Goal: Transaction & Acquisition: Purchase product/service

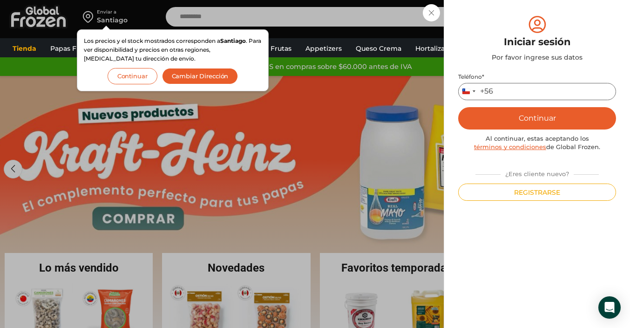
click at [504, 94] on input "Teléfono *" at bounding box center [537, 91] width 158 height 17
type input "**********"
click at [551, 126] on button "Continuar" at bounding box center [537, 118] width 158 height 22
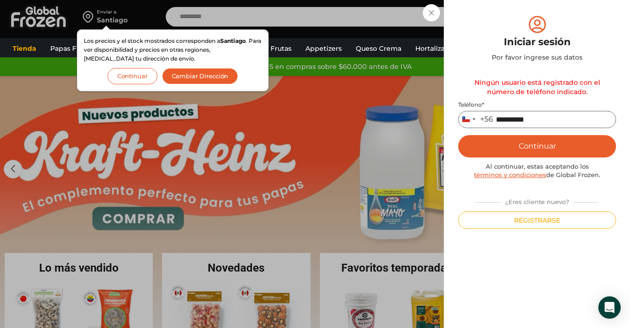
drag, startPoint x: 545, startPoint y: 119, endPoint x: 457, endPoint y: 119, distance: 87.6
click at [457, 119] on div "**********" at bounding box center [537, 164] width 186 height 328
type input "*"
type input "*********"
click at [553, 146] on button "Continuar" at bounding box center [537, 146] width 158 height 22
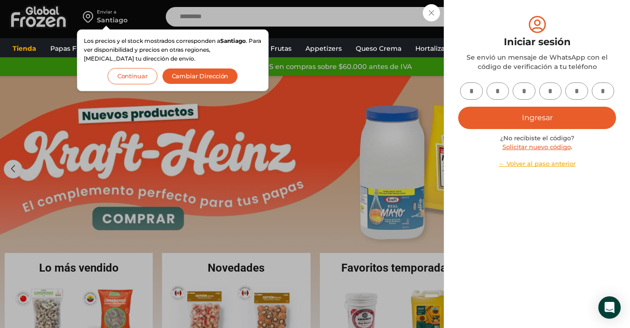
click at [478, 96] on input "text" at bounding box center [471, 90] width 23 height 17
type input "*"
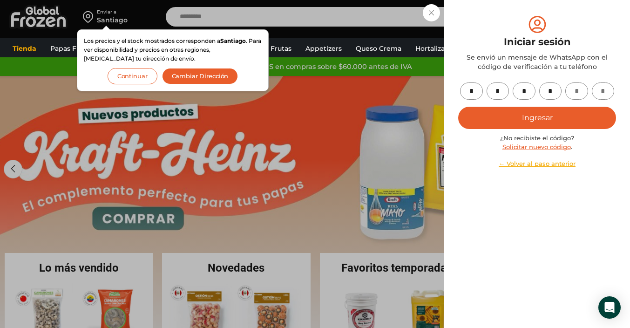
type input "*"
click at [526, 114] on button "Ingresar" at bounding box center [537, 118] width 158 height 22
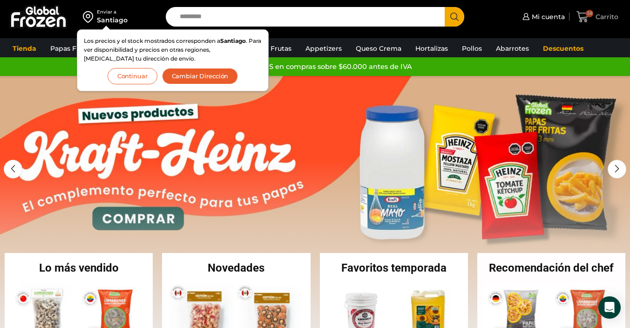
click at [582, 17] on icon at bounding box center [583, 17] width 13 height 13
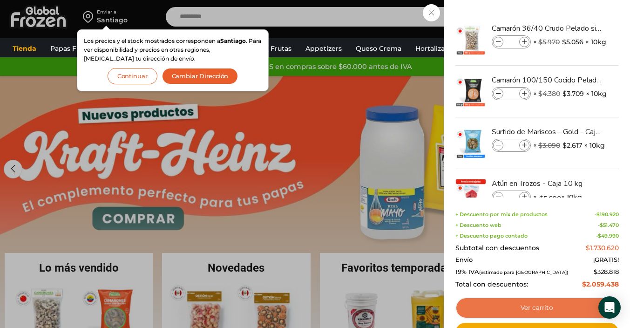
click at [544, 305] on link "Ver carrito" at bounding box center [536, 307] width 163 height 21
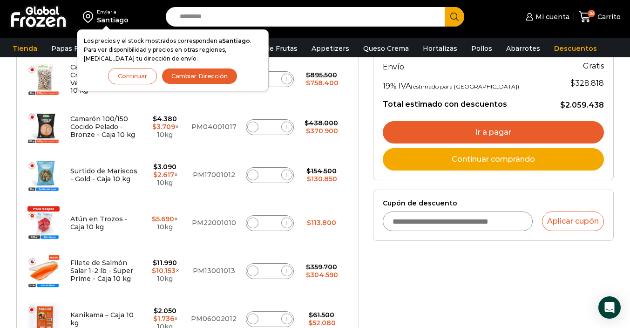
scroll to position [194, 0]
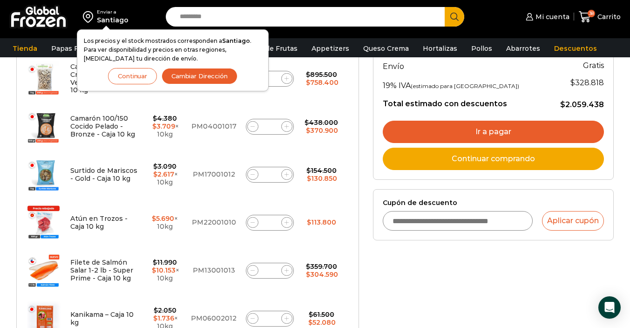
click at [405, 226] on input "Cupón de descuento" at bounding box center [458, 221] width 150 height 20
type input "*********"
click at [572, 220] on button "Aplicar cupón" at bounding box center [573, 221] width 62 height 20
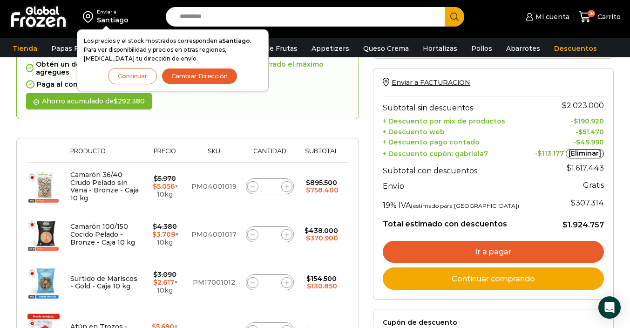
scroll to position [87, 0]
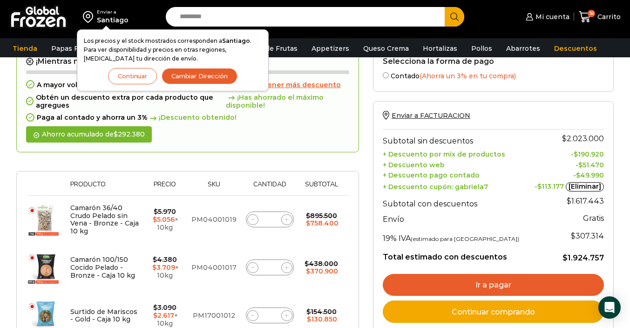
click at [510, 288] on link "Ir a pagar" at bounding box center [493, 285] width 221 height 22
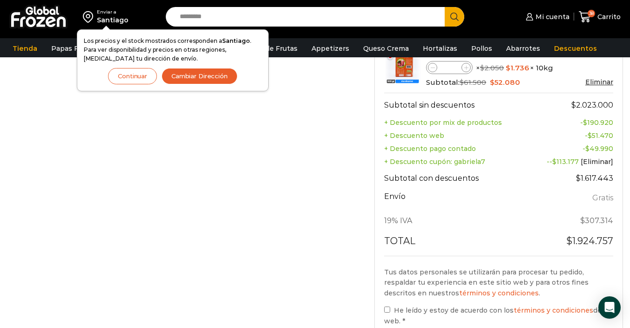
scroll to position [474, 0]
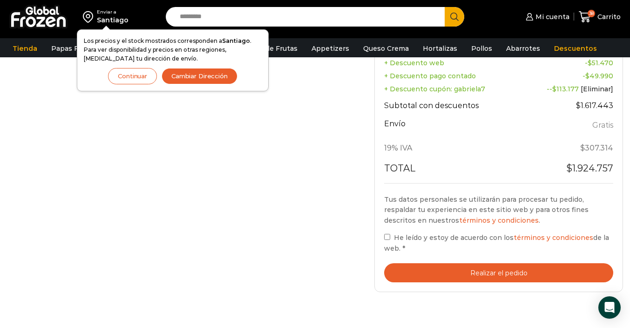
click at [495, 269] on button "Realizar el pedido" at bounding box center [498, 272] width 229 height 19
